Goal: Information Seeking & Learning: Learn about a topic

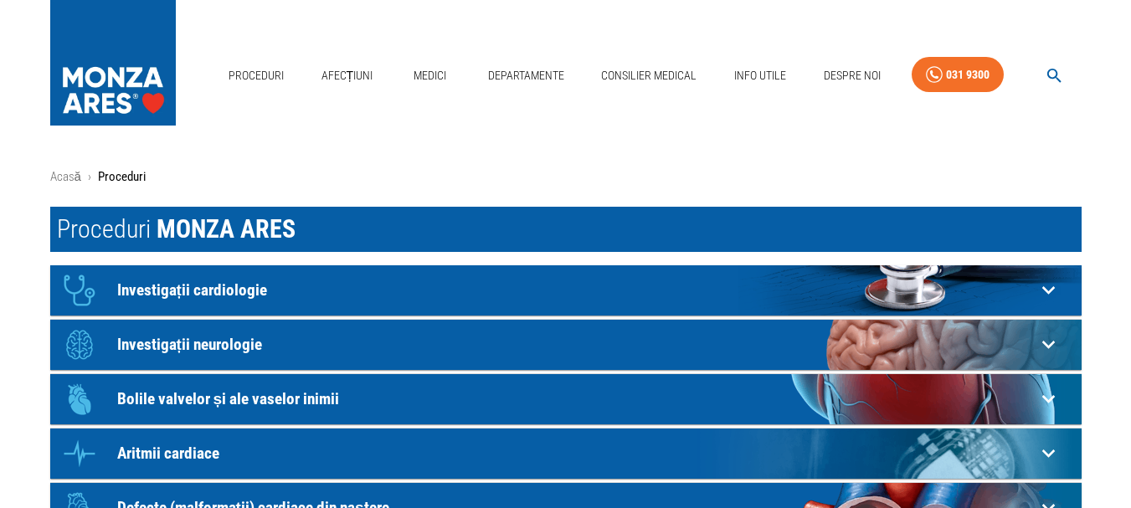
click at [211, 289] on p "Investigații cardiologie" at bounding box center [576, 290] width 918 height 18
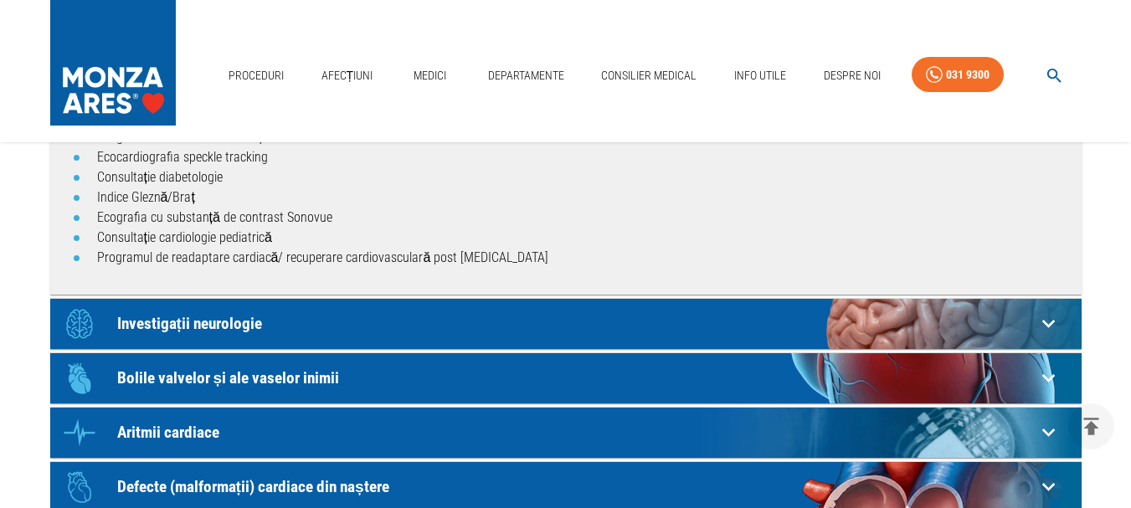
scroll to position [502, 0]
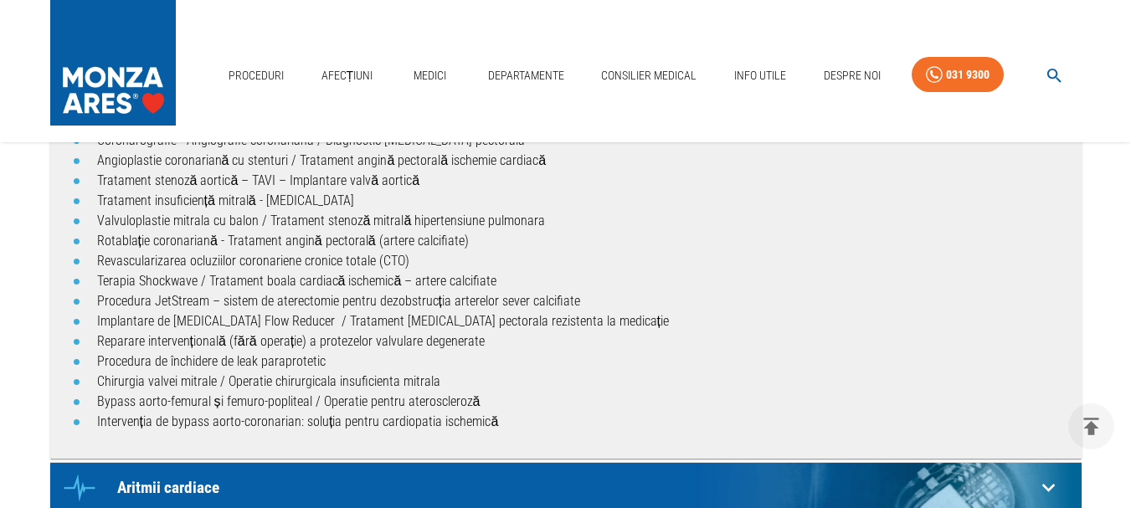
scroll to position [586, 0]
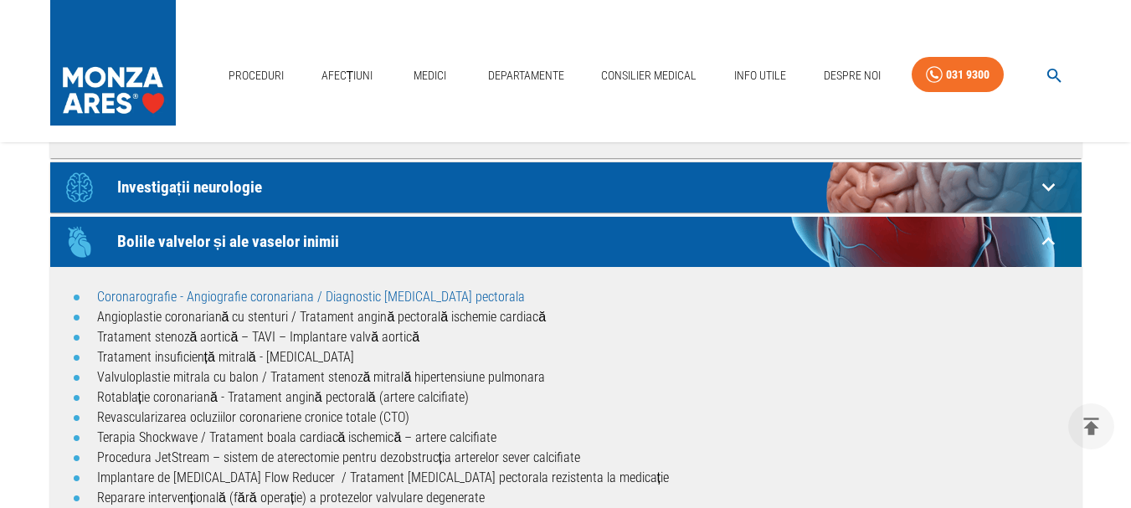
click at [218, 301] on link "Coronarografie - Angiografie coronariana / Diagnostic [MEDICAL_DATA] pectorala" at bounding box center [311, 297] width 428 height 16
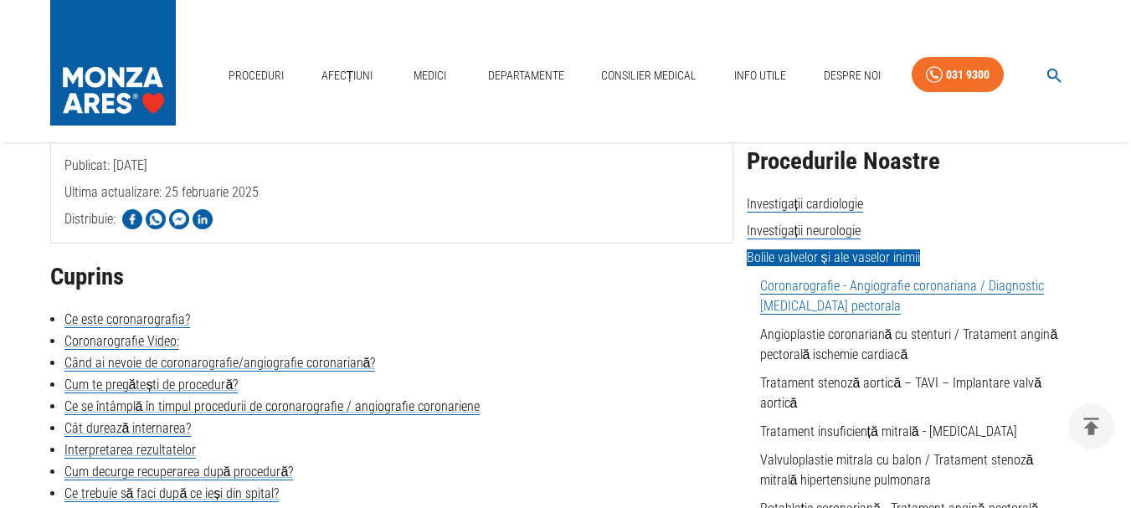
scroll to position [335, 0]
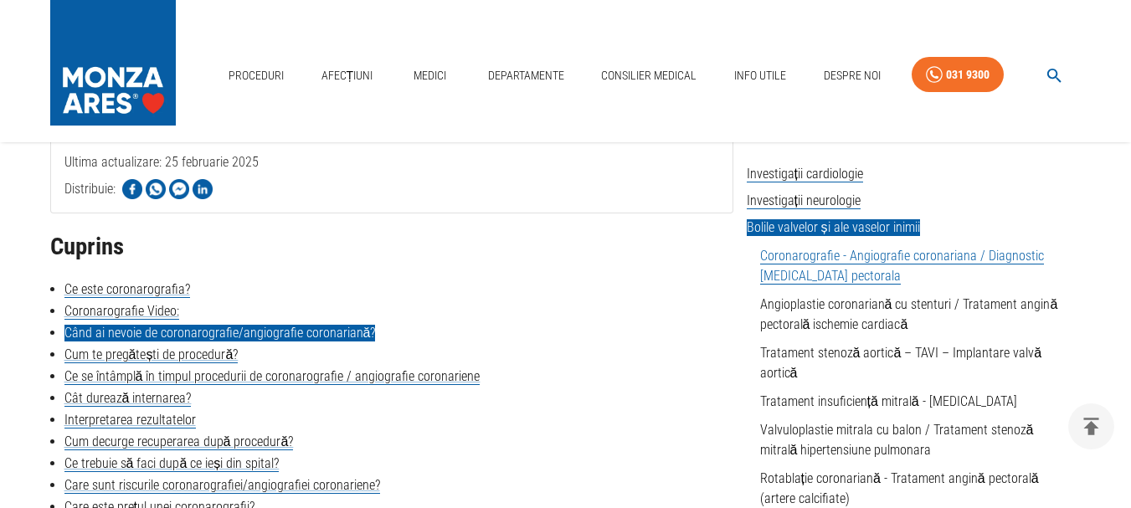
click at [273, 338] on link "Când ai nevoie de coronarografie/angiografie coronariană?" at bounding box center [219, 333] width 311 height 17
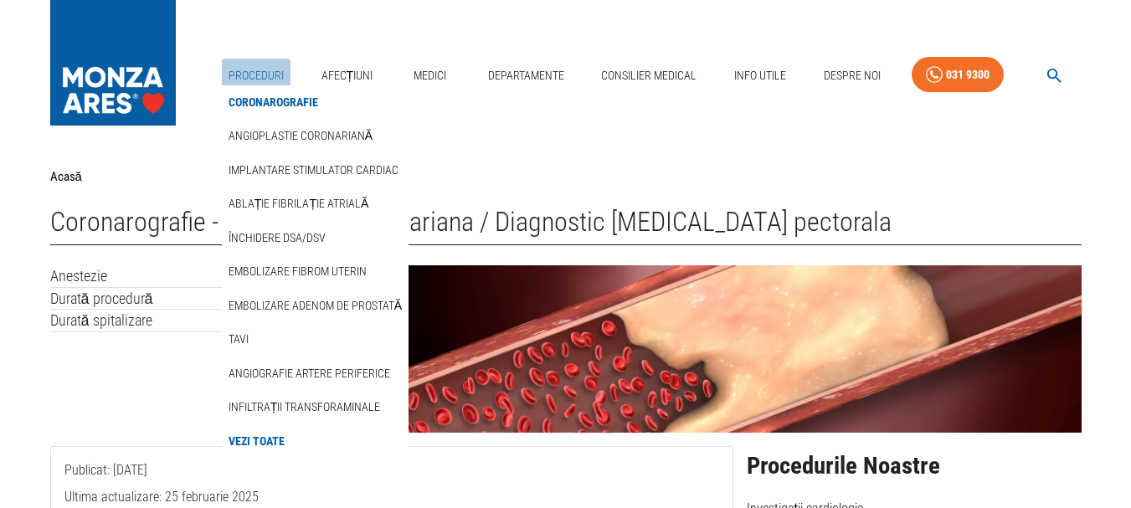
click at [250, 80] on link "Proceduri" at bounding box center [256, 76] width 69 height 34
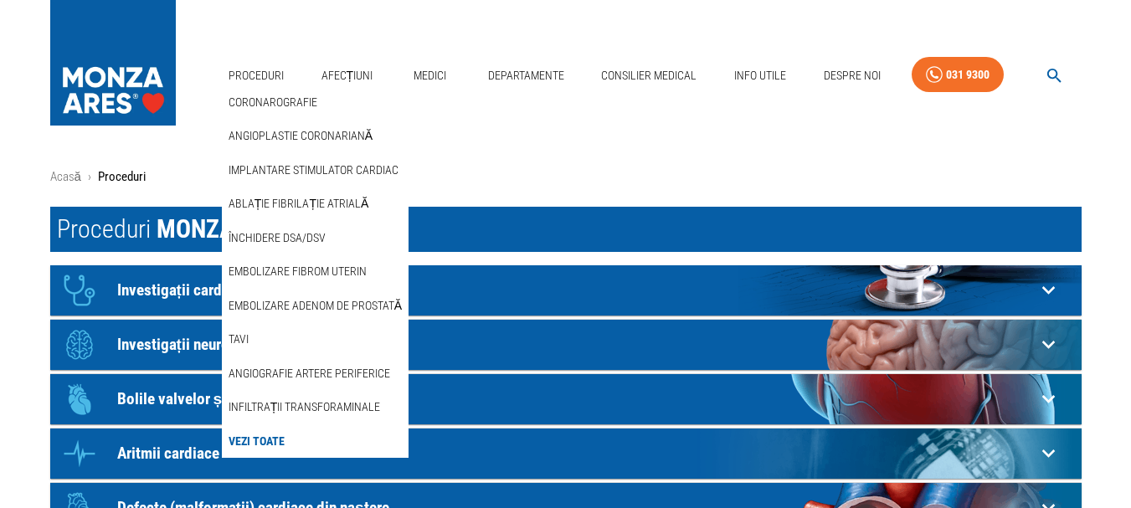
click at [251, 441] on link "Vezi Toate" at bounding box center [256, 442] width 63 height 28
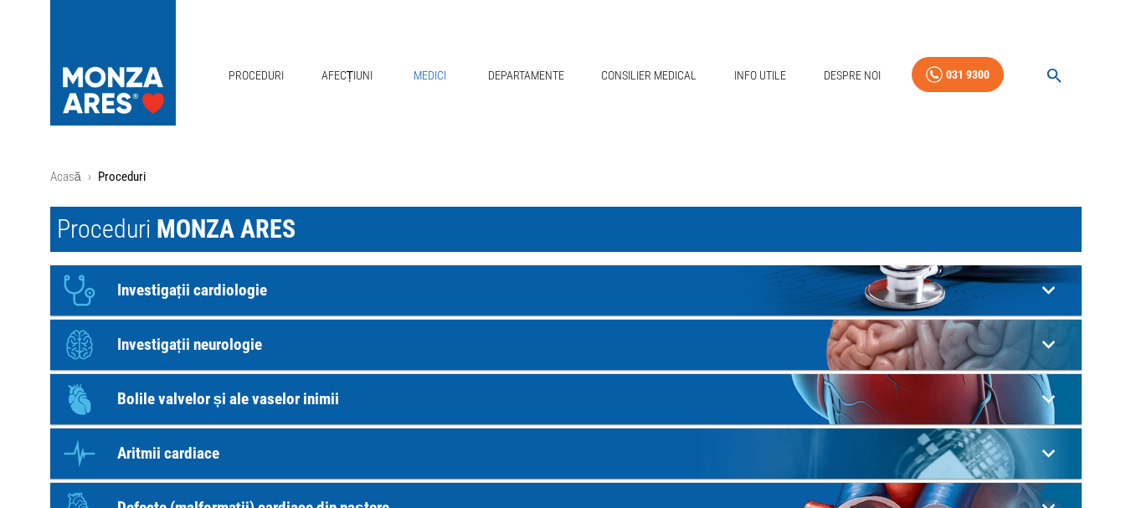
click at [424, 69] on link "Medici" at bounding box center [431, 76] width 54 height 34
